Goal: Task Accomplishment & Management: Use online tool/utility

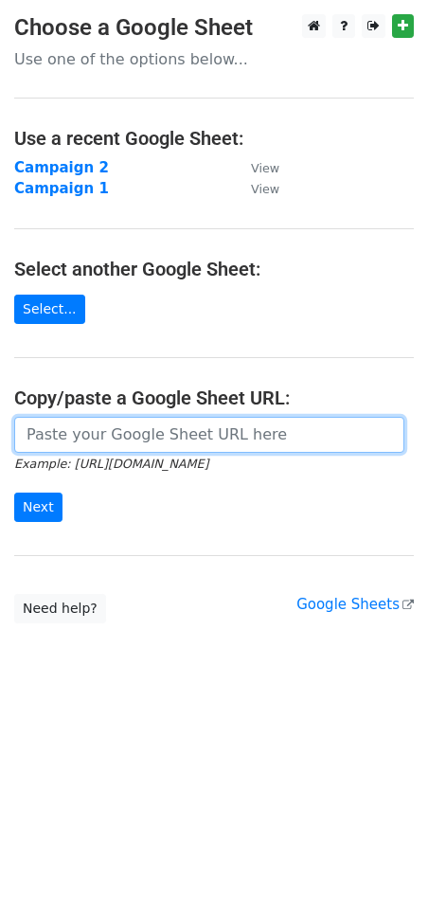
click at [92, 442] on input "url" at bounding box center [209, 435] width 390 height 36
paste input "[URL][DOMAIN_NAME]"
type input "[URL][DOMAIN_NAME]"
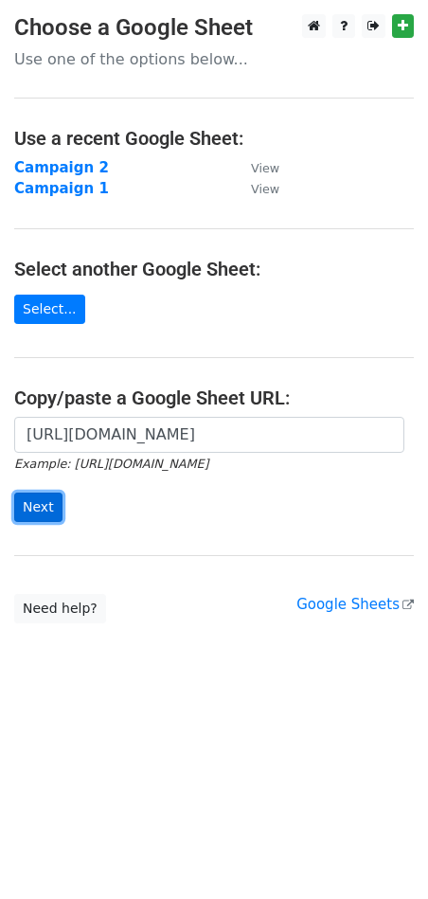
scroll to position [0, 0]
click at [39, 507] on input "Next" at bounding box center [38, 507] width 48 height 29
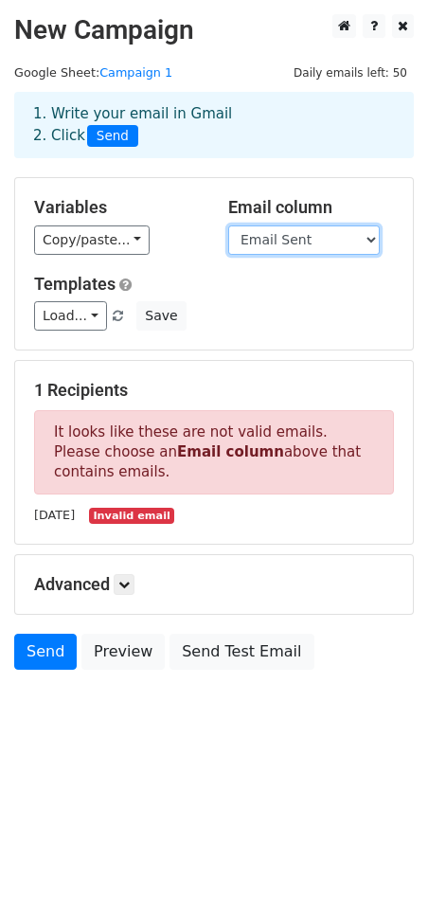
click at [297, 229] on select "First name Last name Recipient Company Discount code Discount amount Email Sent" at bounding box center [304, 239] width 152 height 29
select select "Recipient"
click at [228, 225] on select "First name Last name Recipient Company Discount code Discount amount Email Sent" at bounding box center [304, 239] width 152 height 29
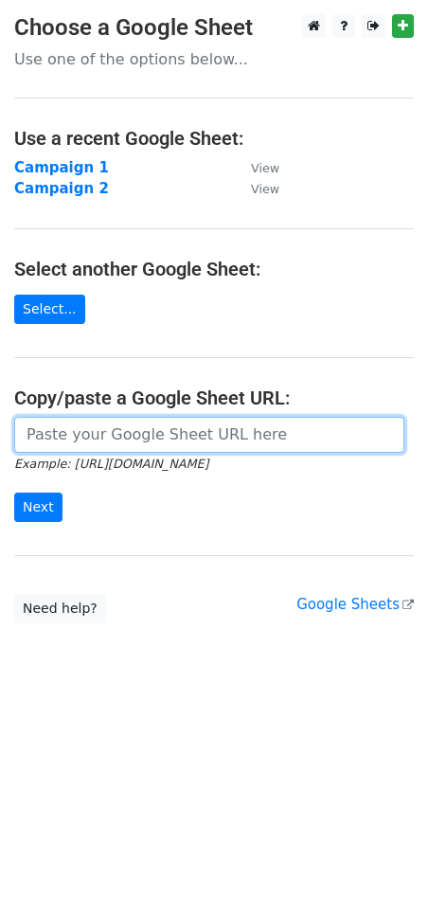
click at [74, 440] on input "url" at bounding box center [209, 435] width 390 height 36
paste input "[URL][DOMAIN_NAME]"
type input "[URL][DOMAIN_NAME]"
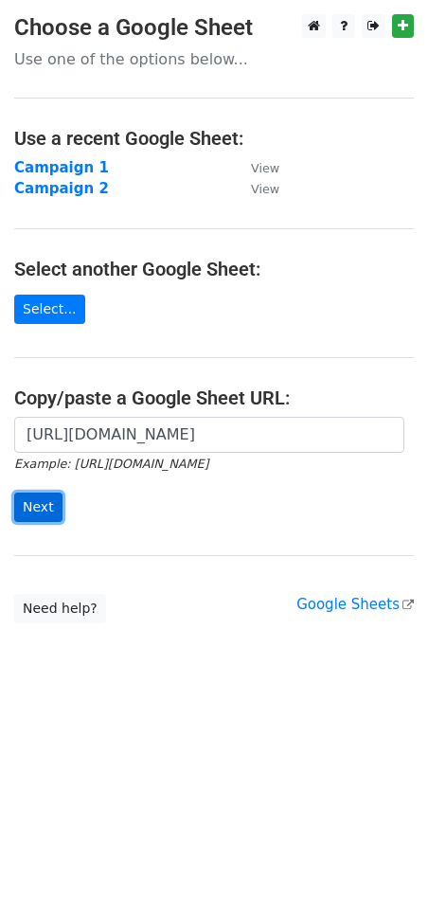
click at [45, 510] on input "Next" at bounding box center [38, 507] width 48 height 29
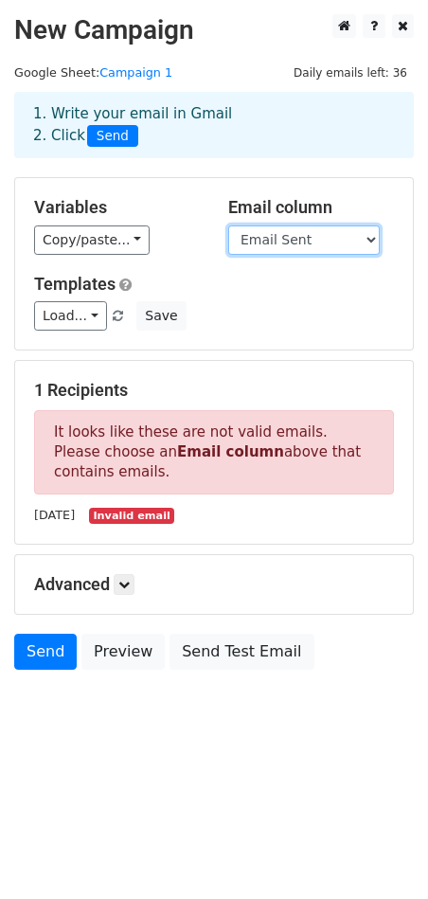
click at [290, 225] on select "First name Last name Recipient Company Discount code Discount amount Email Sent" at bounding box center [304, 239] width 152 height 29
select select "Recipient"
click at [228, 225] on select "First name Last name Recipient Company Discount code Discount amount Email Sent" at bounding box center [304, 239] width 152 height 29
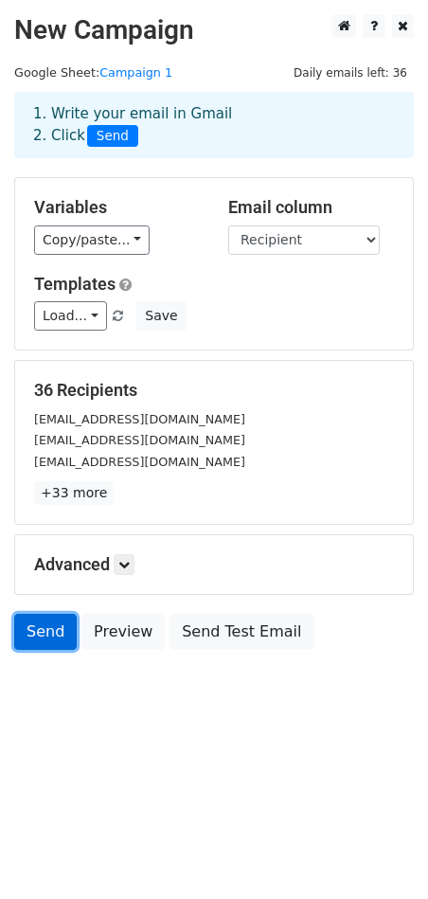
click at [40, 626] on link "Send" at bounding box center [45, 632] width 63 height 36
